Goal: Information Seeking & Learning: Check status

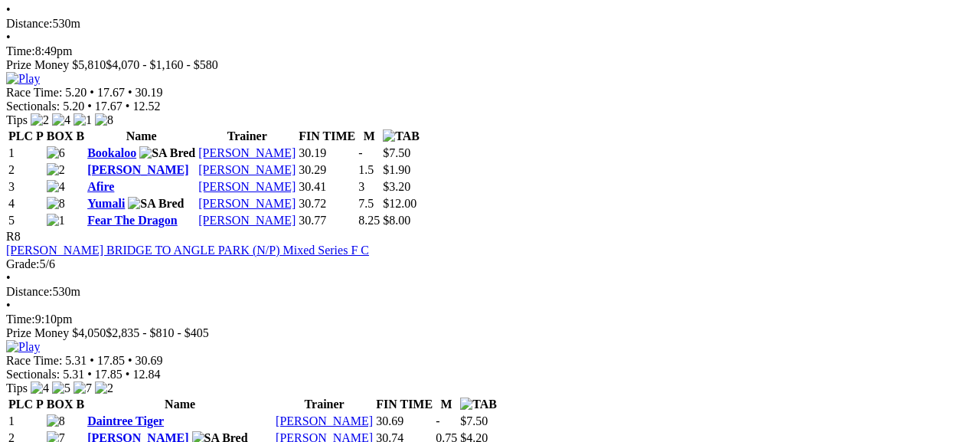
scroll to position [2544, 10]
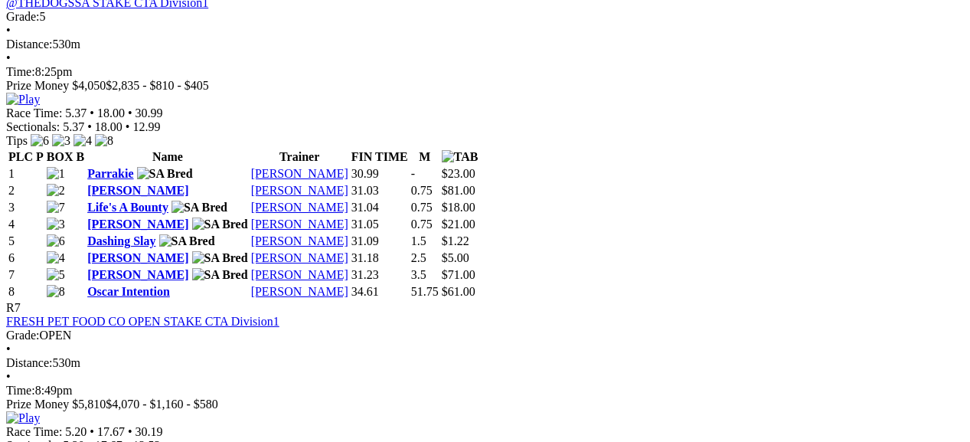
drag, startPoint x: 958, startPoint y: 199, endPoint x: 957, endPoint y: 109, distance: 90.3
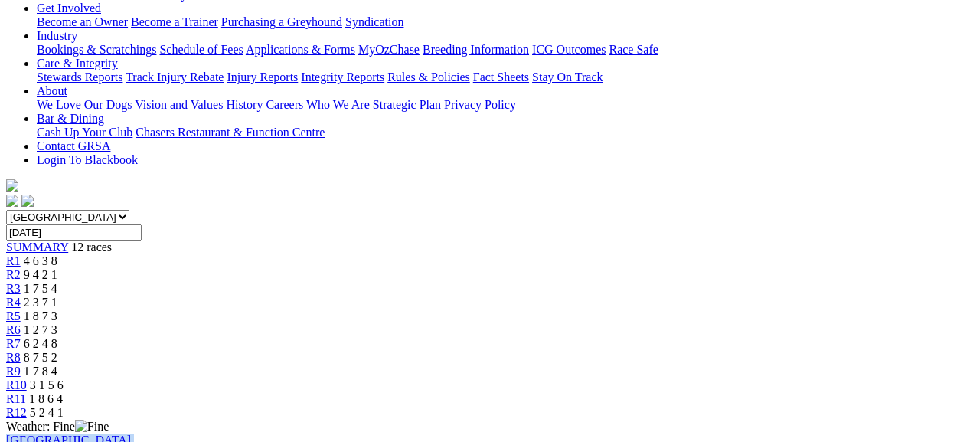
scroll to position [54, 254]
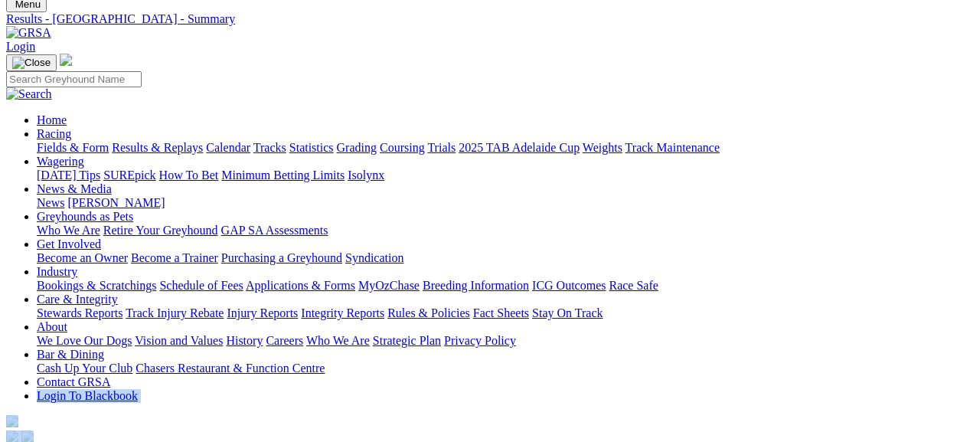
drag, startPoint x: 962, startPoint y: 15, endPoint x: 966, endPoint y: -41, distance: 56.0
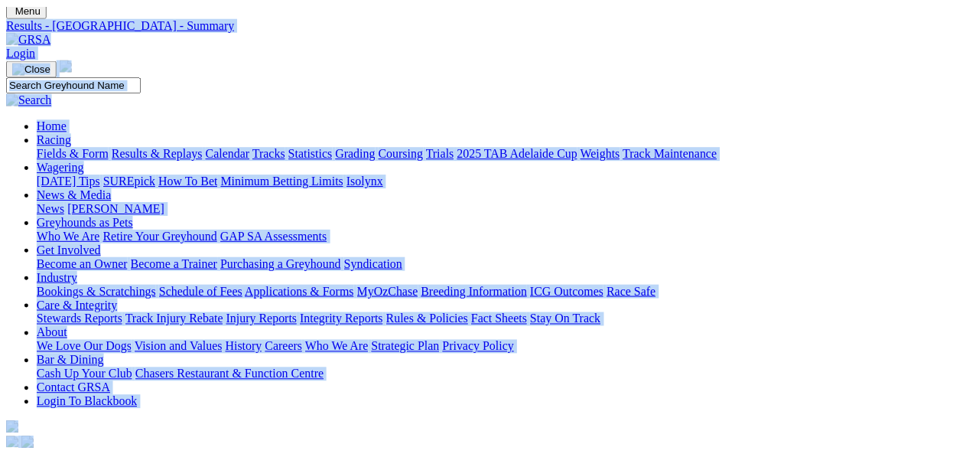
scroll to position [0, 254]
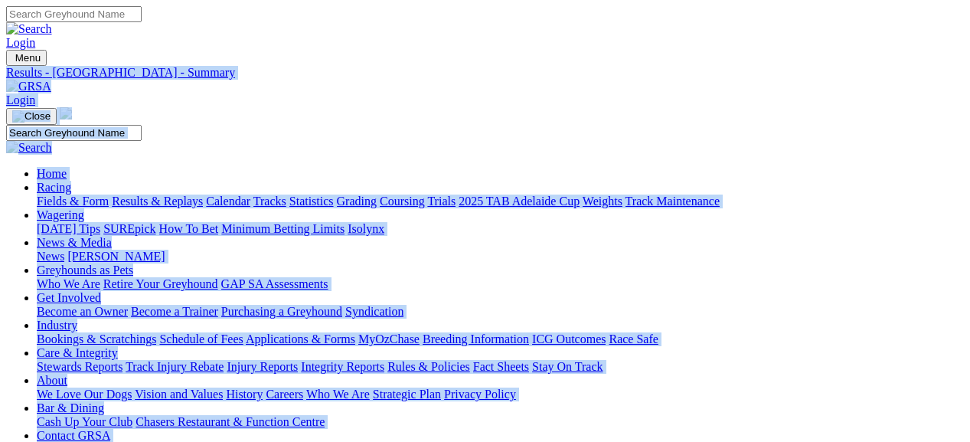
drag, startPoint x: 361, startPoint y: 139, endPoint x: 754, endPoint y: 111, distance: 394.3
